Goal: Obtain resource: Download file/media

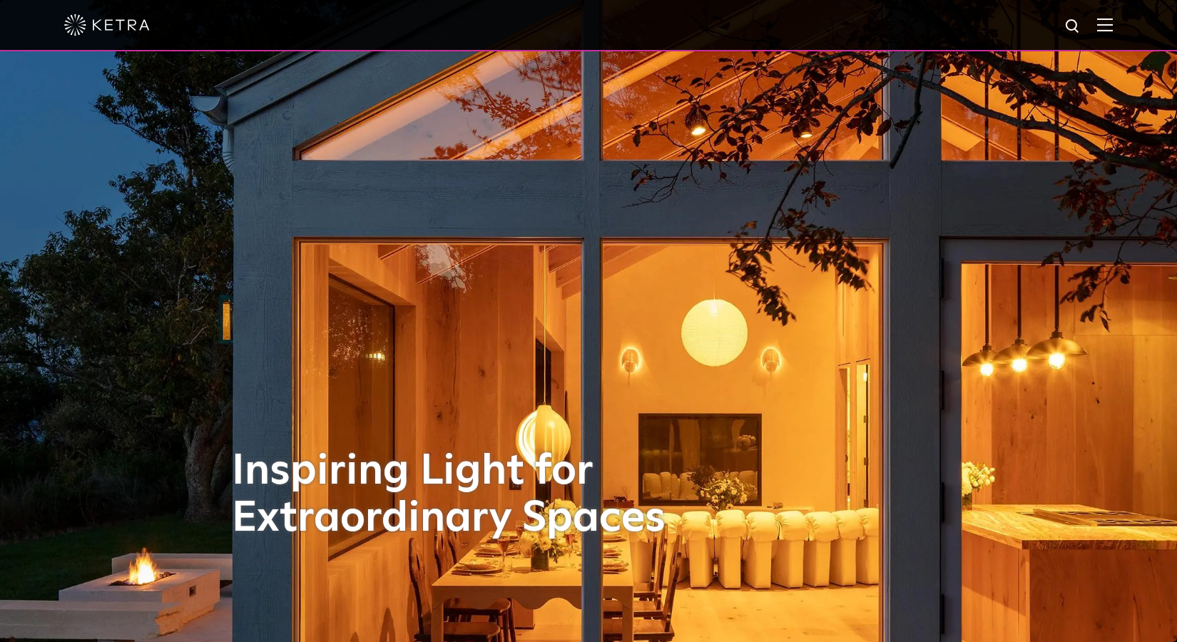
click at [1112, 16] on div at bounding box center [588, 25] width 1048 height 50
click at [1112, 26] on img at bounding box center [1105, 25] width 16 height 14
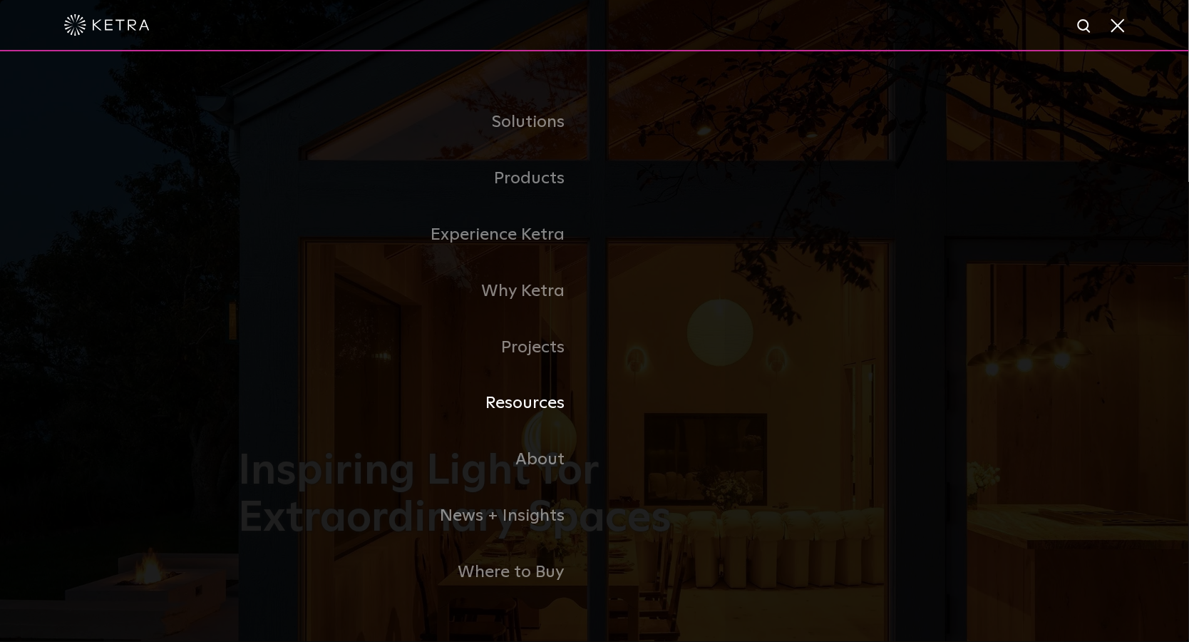
click at [522, 410] on link "Resources" at bounding box center [416, 403] width 357 height 56
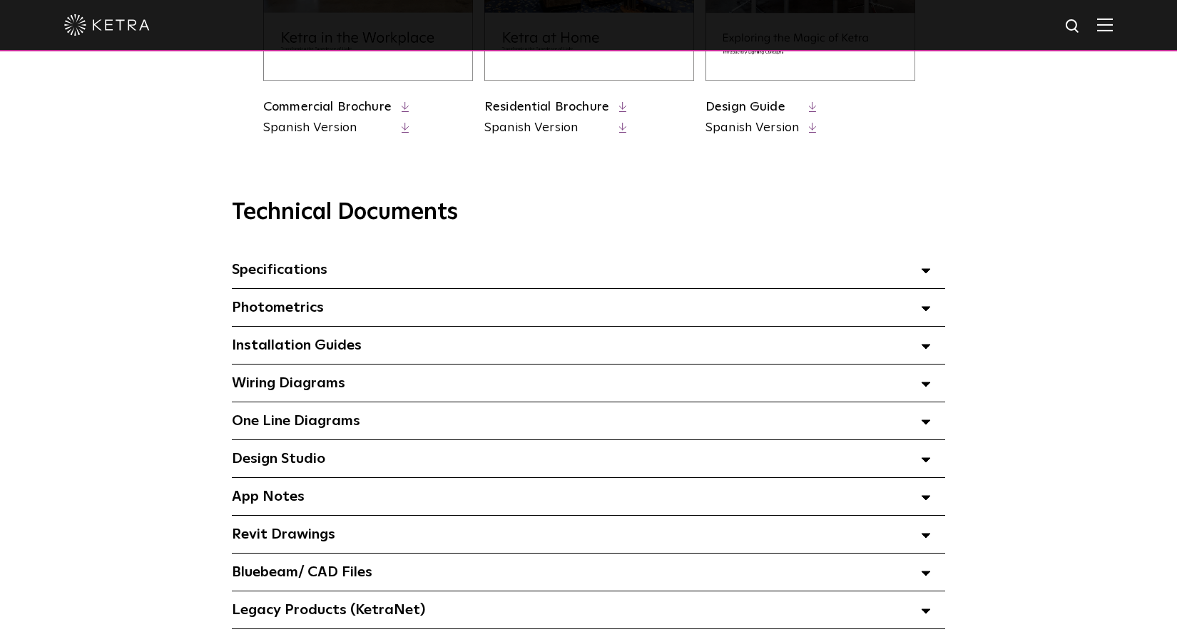
scroll to position [891, 0]
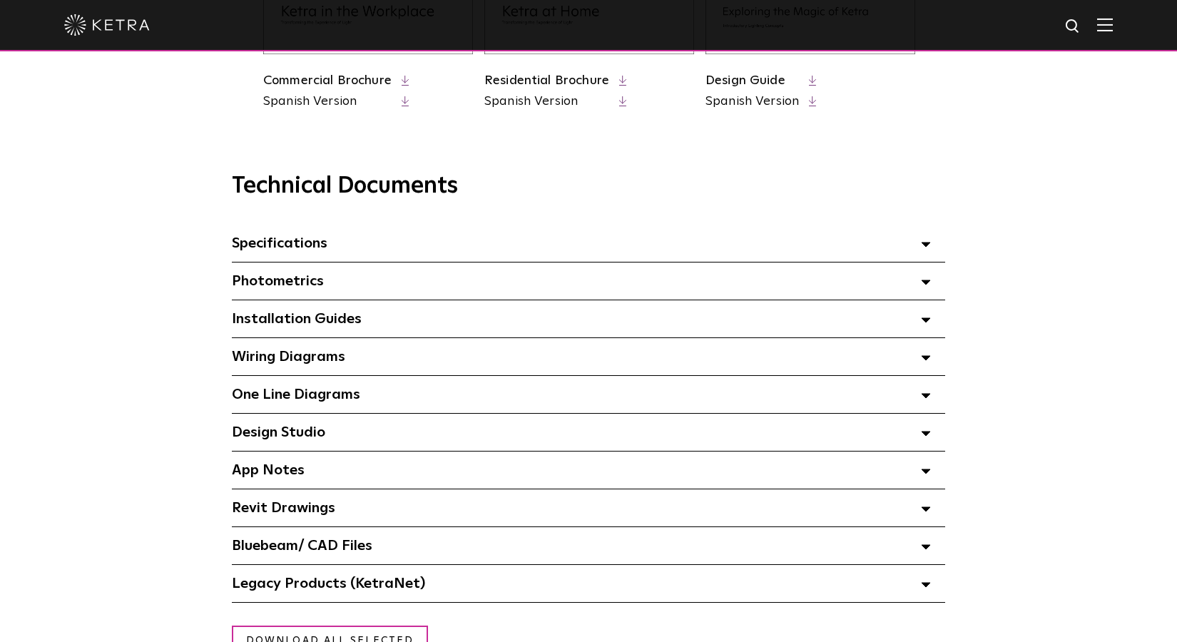
click at [294, 242] on span "Specifications Select checkboxes to use the bulk download option below" at bounding box center [280, 243] width 96 height 14
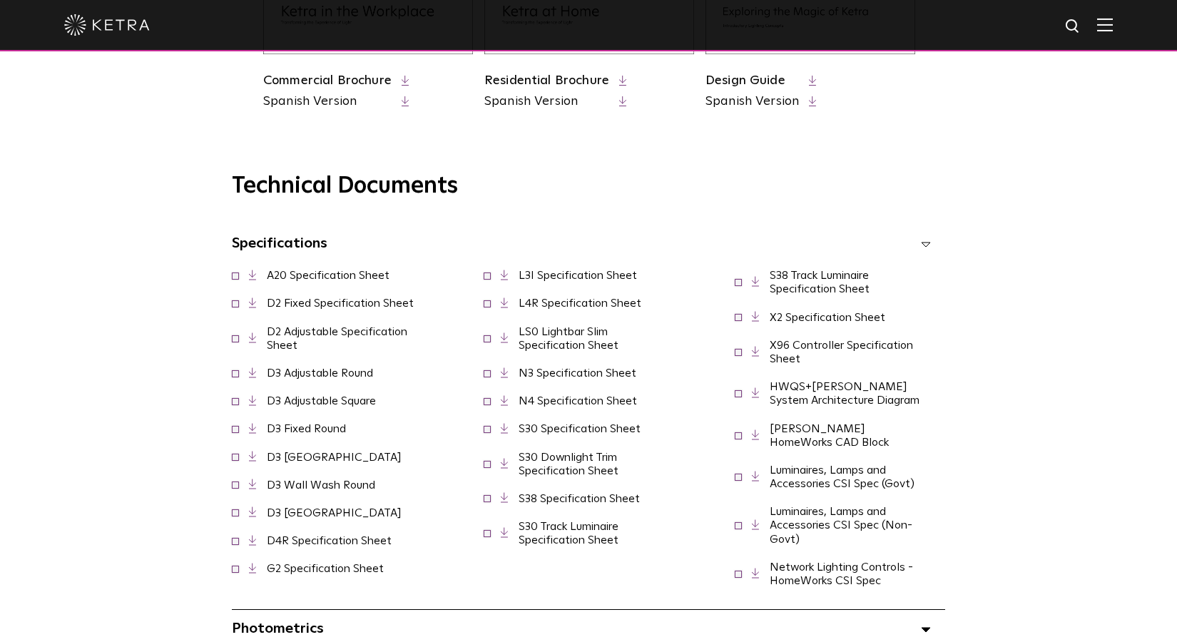
click at [570, 351] on link "LS0 Lightbar Slim Specification Sheet" at bounding box center [568, 338] width 100 height 25
click at [1111, 30] on img at bounding box center [1105, 25] width 16 height 14
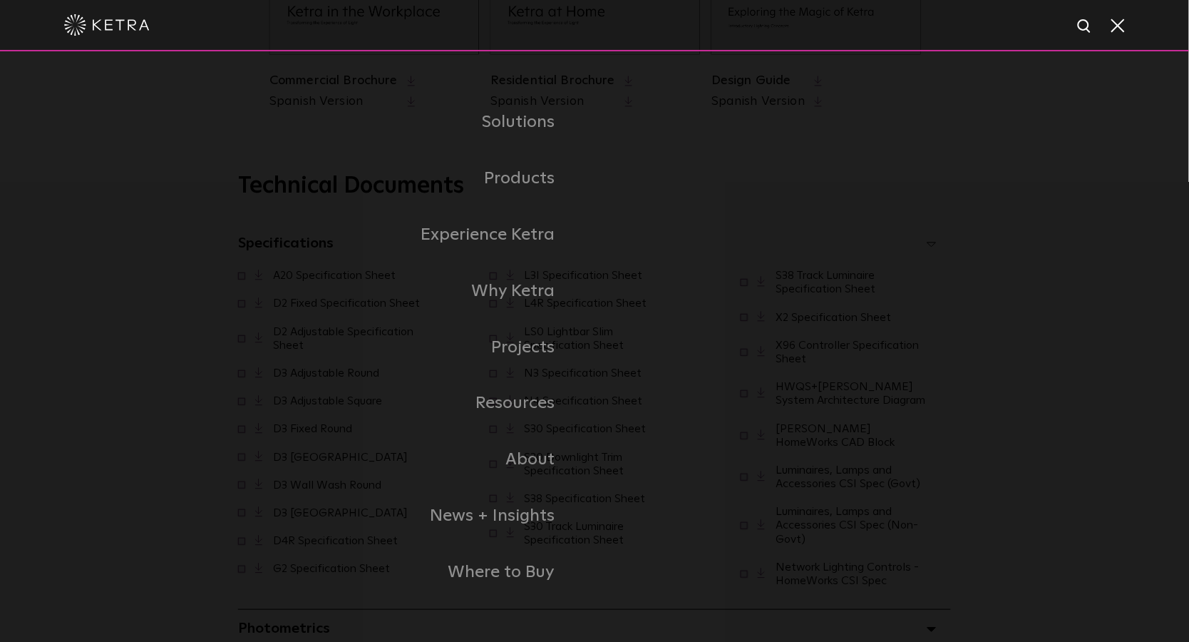
click at [1119, 26] on span at bounding box center [1117, 25] width 16 height 14
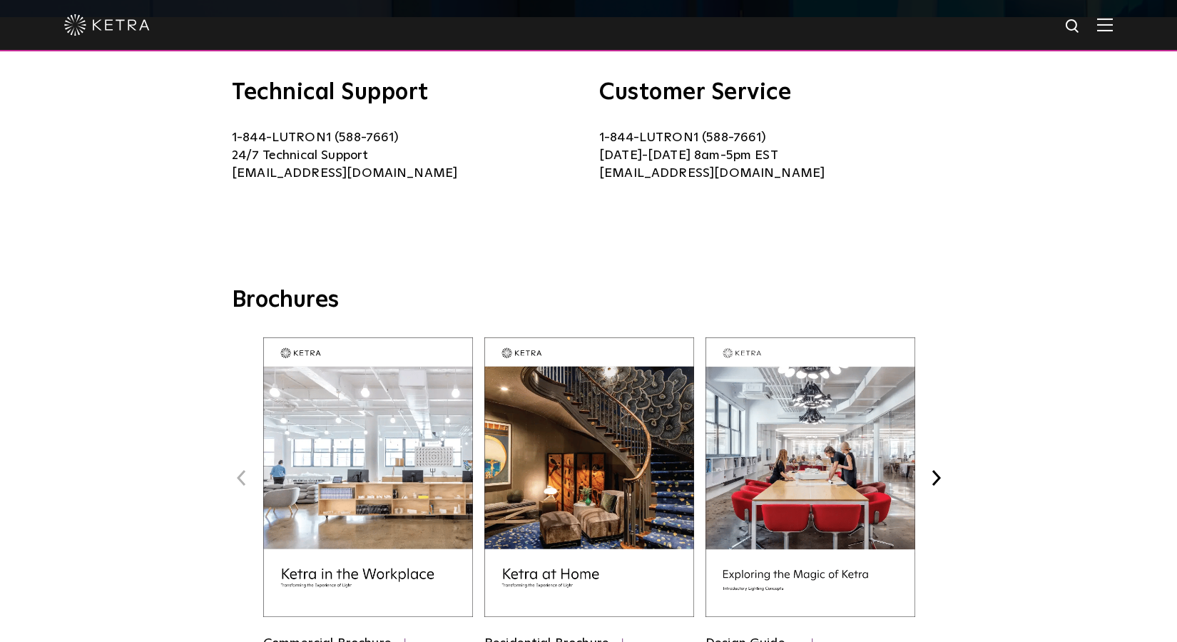
scroll to position [0, 0]
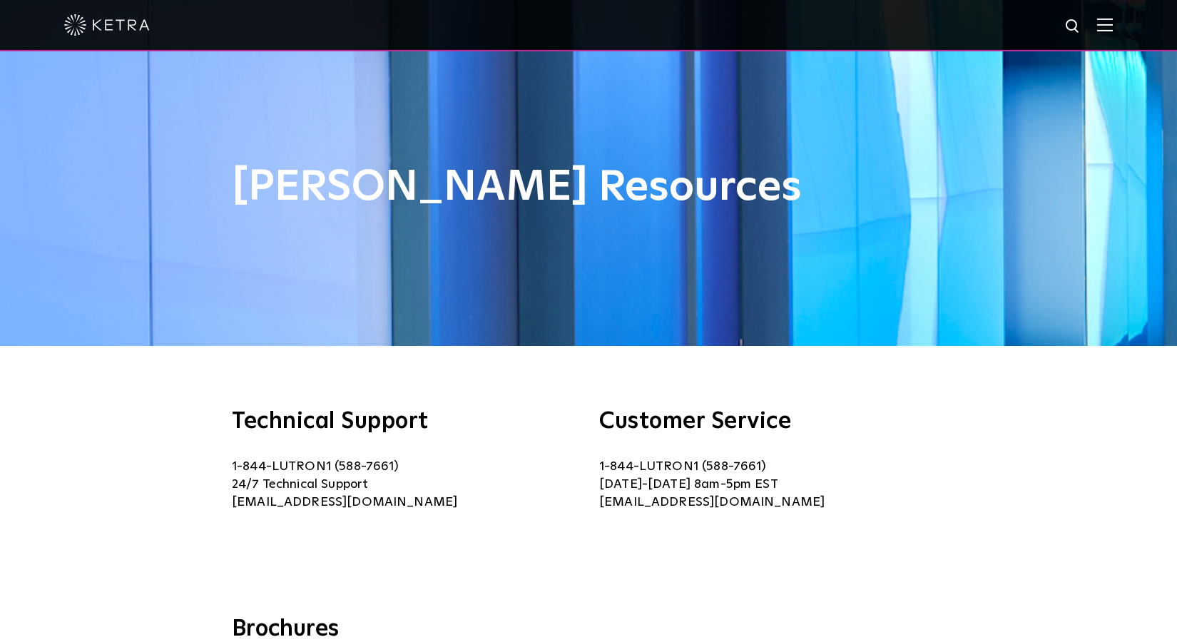
click at [1112, 29] on img at bounding box center [1105, 25] width 16 height 14
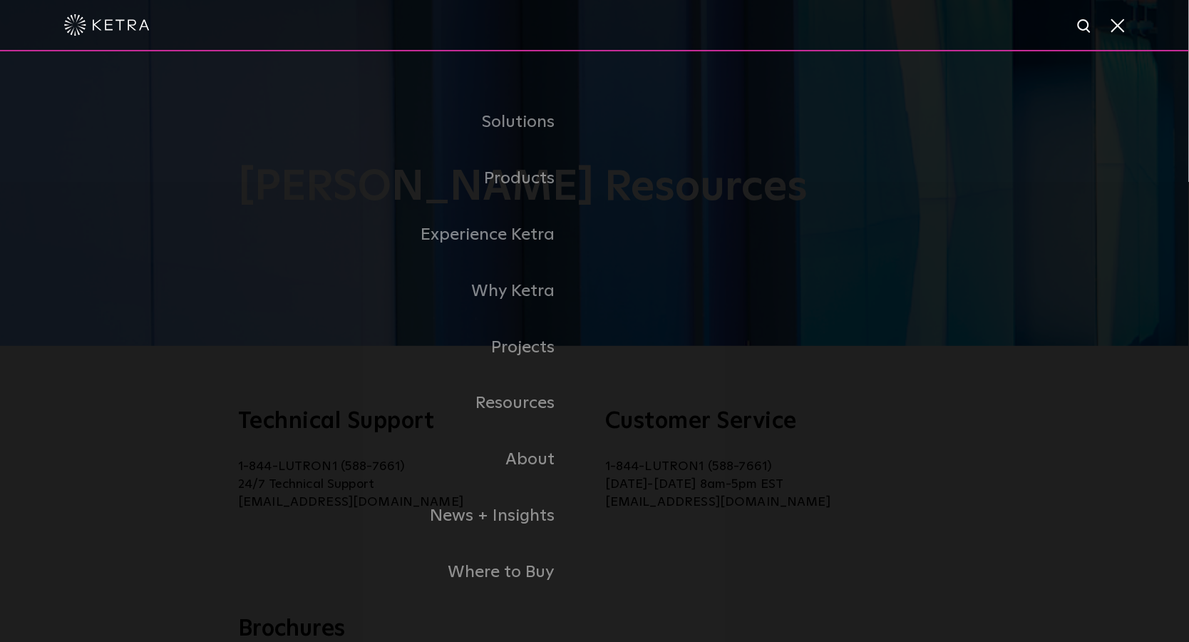
click at [106, 361] on div "Solutions Commercial Residential Products Commercial Products Residential Produ…" at bounding box center [594, 347] width 977 height 506
